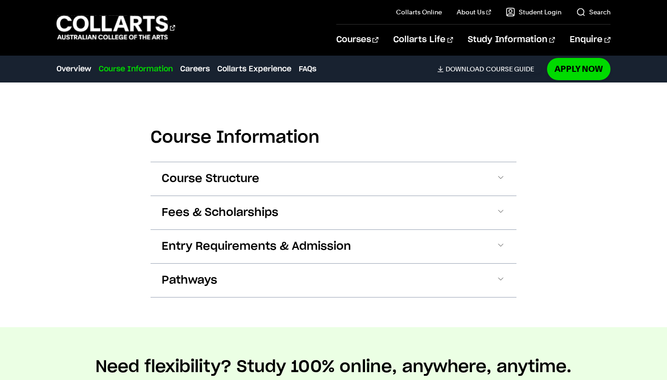
scroll to position [953, 0]
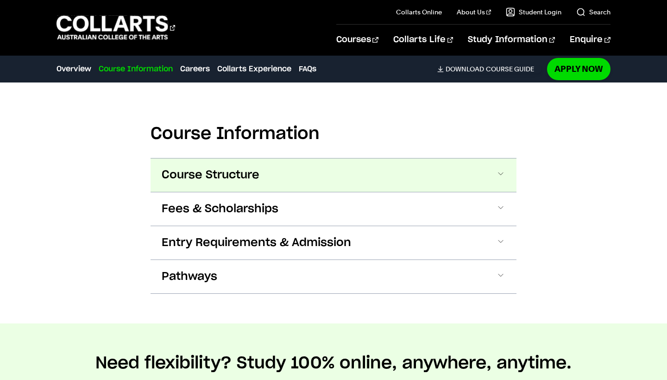
click at [158, 186] on button "Course Structure" at bounding box center [334, 174] width 366 height 33
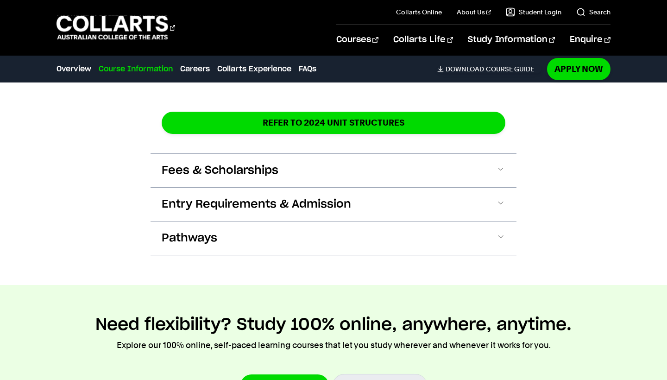
scroll to position [1750, 0]
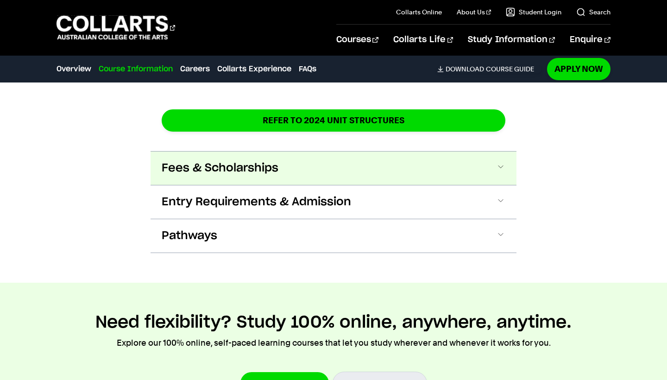
click at [193, 161] on span "Fees & Scholarships" at bounding box center [220, 168] width 117 height 15
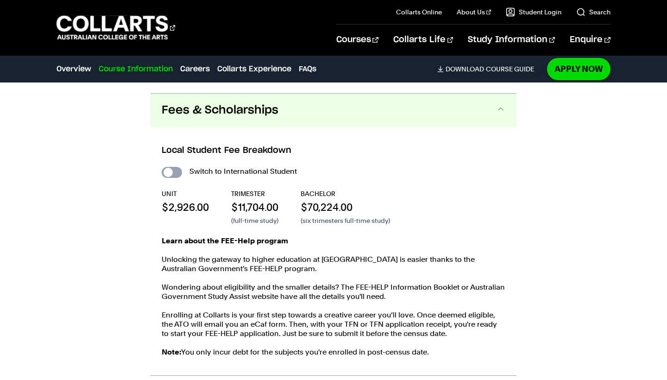
scroll to position [1807, 0]
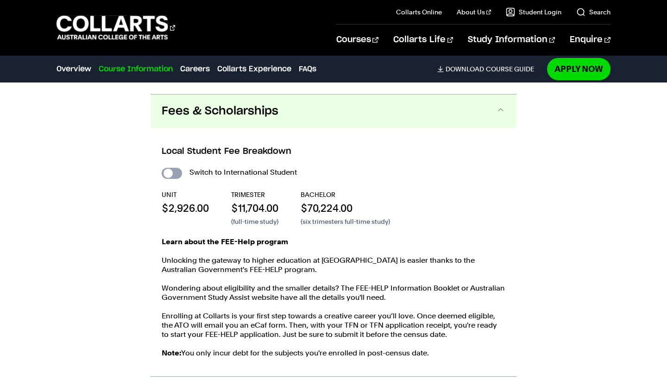
click at [174, 168] on input "International Student" at bounding box center [172, 173] width 20 height 11
checkbox input "true"
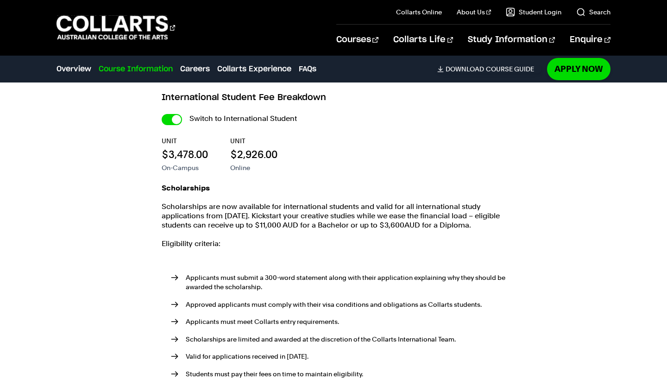
scroll to position [2084, 0]
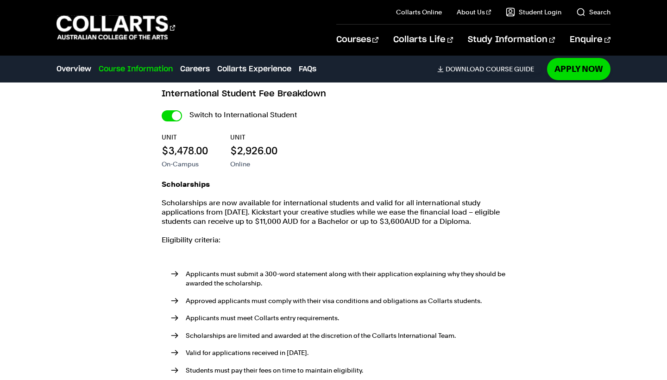
drag, startPoint x: 170, startPoint y: 118, endPoint x: 174, endPoint y: 134, distance: 16.5
click at [0, 0] on input "International Student" at bounding box center [0, 0] width 0 height 0
checkbox input "false"
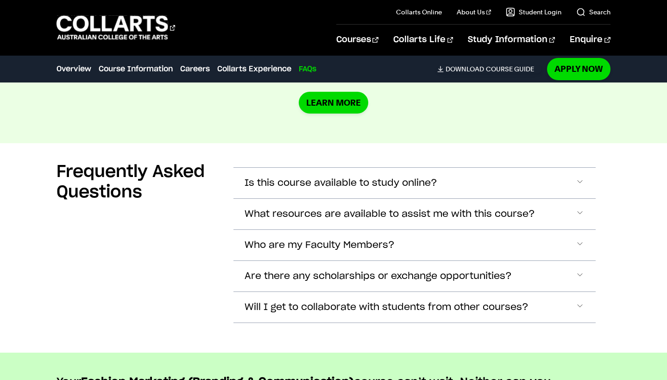
scroll to position [4302, 0]
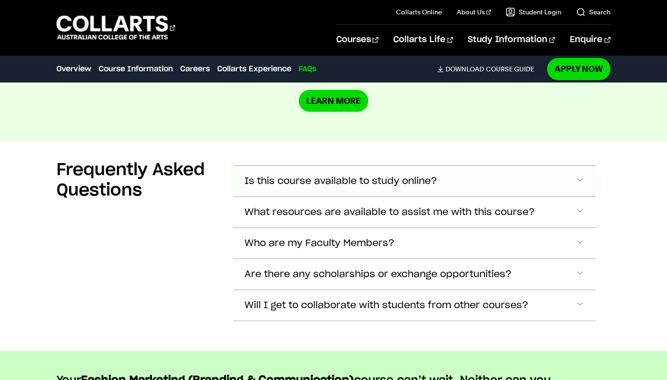
click at [286, 176] on span "Is this course available to study online?" at bounding box center [341, 181] width 193 height 11
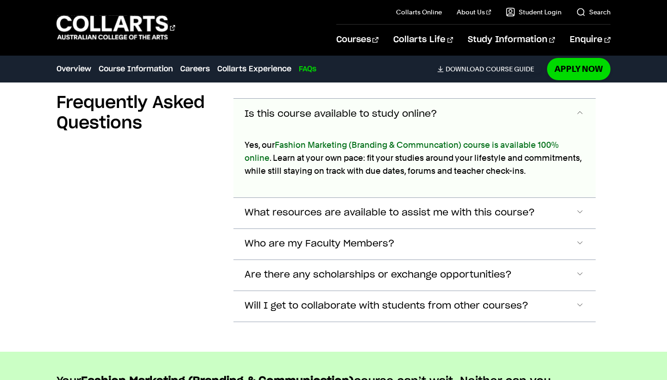
scroll to position [4373, 0]
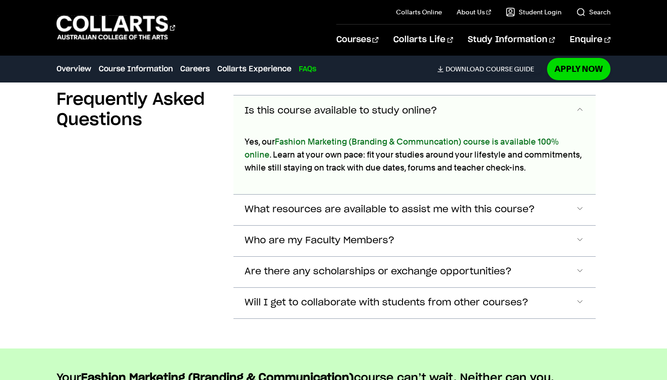
scroll to position [2084, 0]
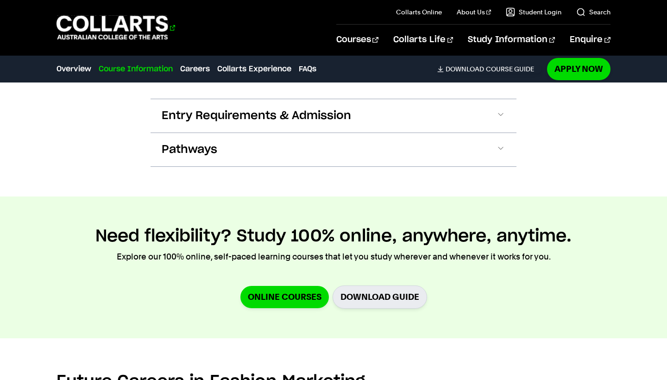
scroll to position [1805, 0]
